Goal: Task Accomplishment & Management: Manage account settings

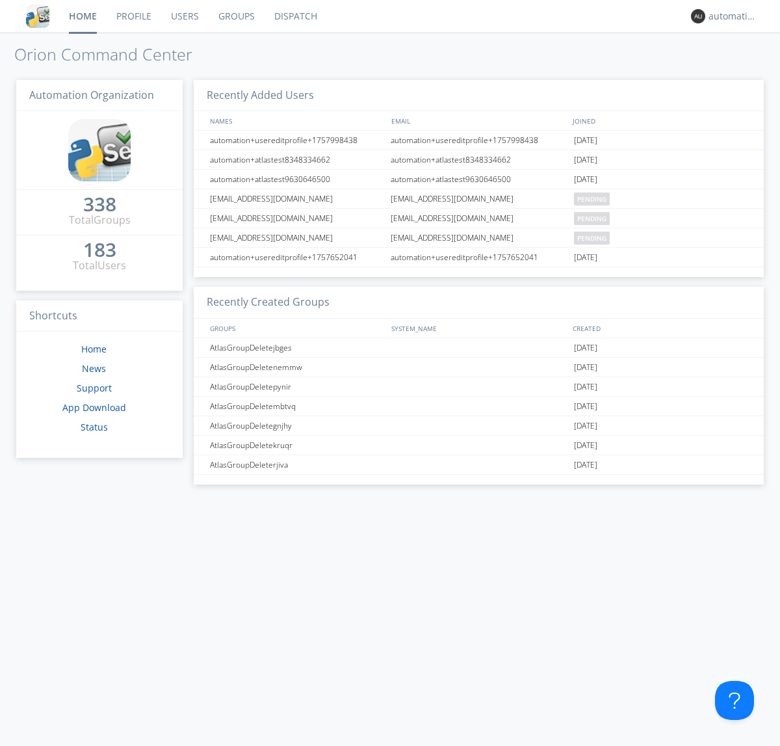
click at [294, 16] on link "Dispatch" at bounding box center [296, 16] width 62 height 33
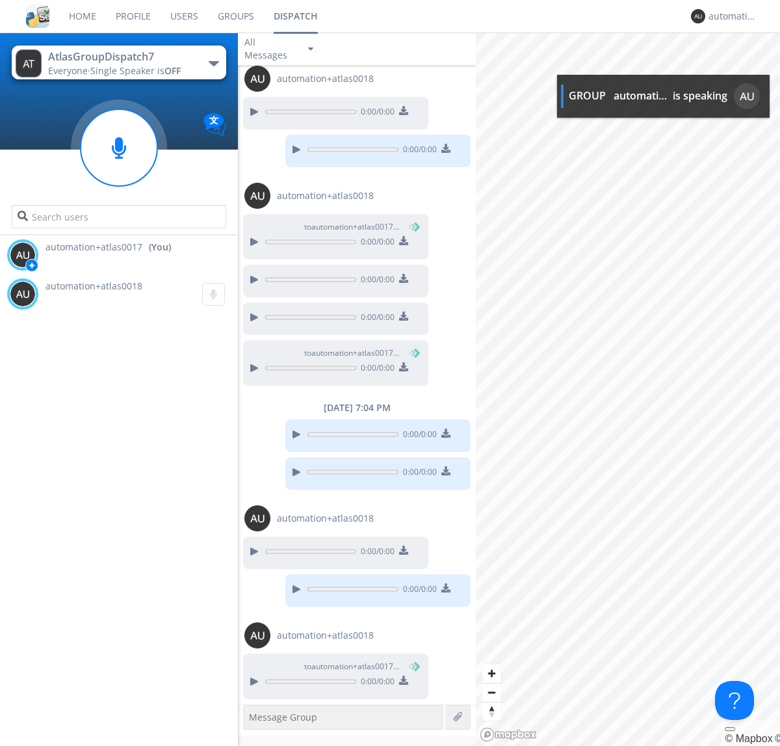
scroll to position [151, 0]
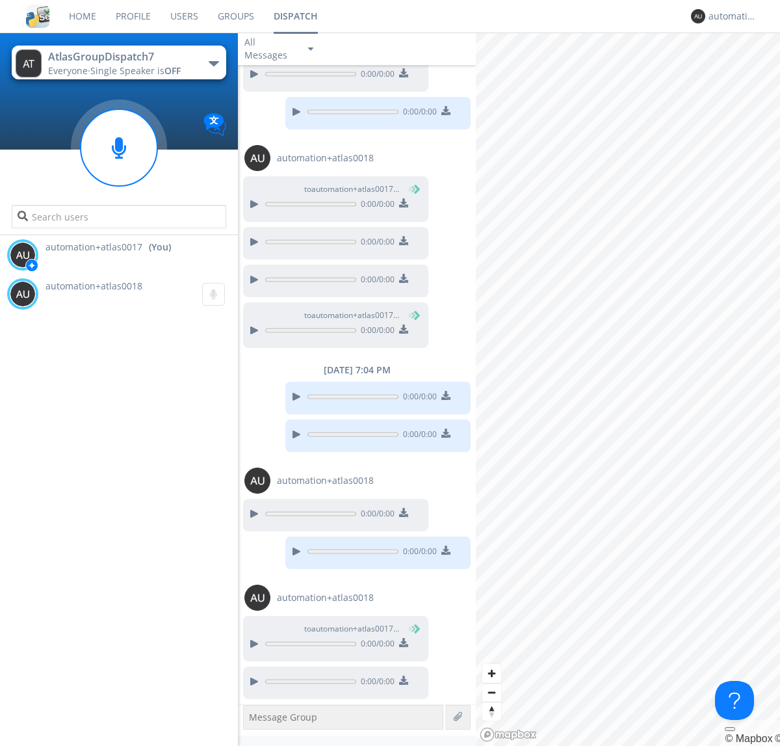
click at [403, 681] on img at bounding box center [403, 679] width 9 height 9
click at [729, 16] on div "automation+atlas0017" at bounding box center [733, 16] width 49 height 13
click at [739, 68] on div "Log Out" at bounding box center [739, 68] width 67 height 23
